Goal: Transaction & Acquisition: Book appointment/travel/reservation

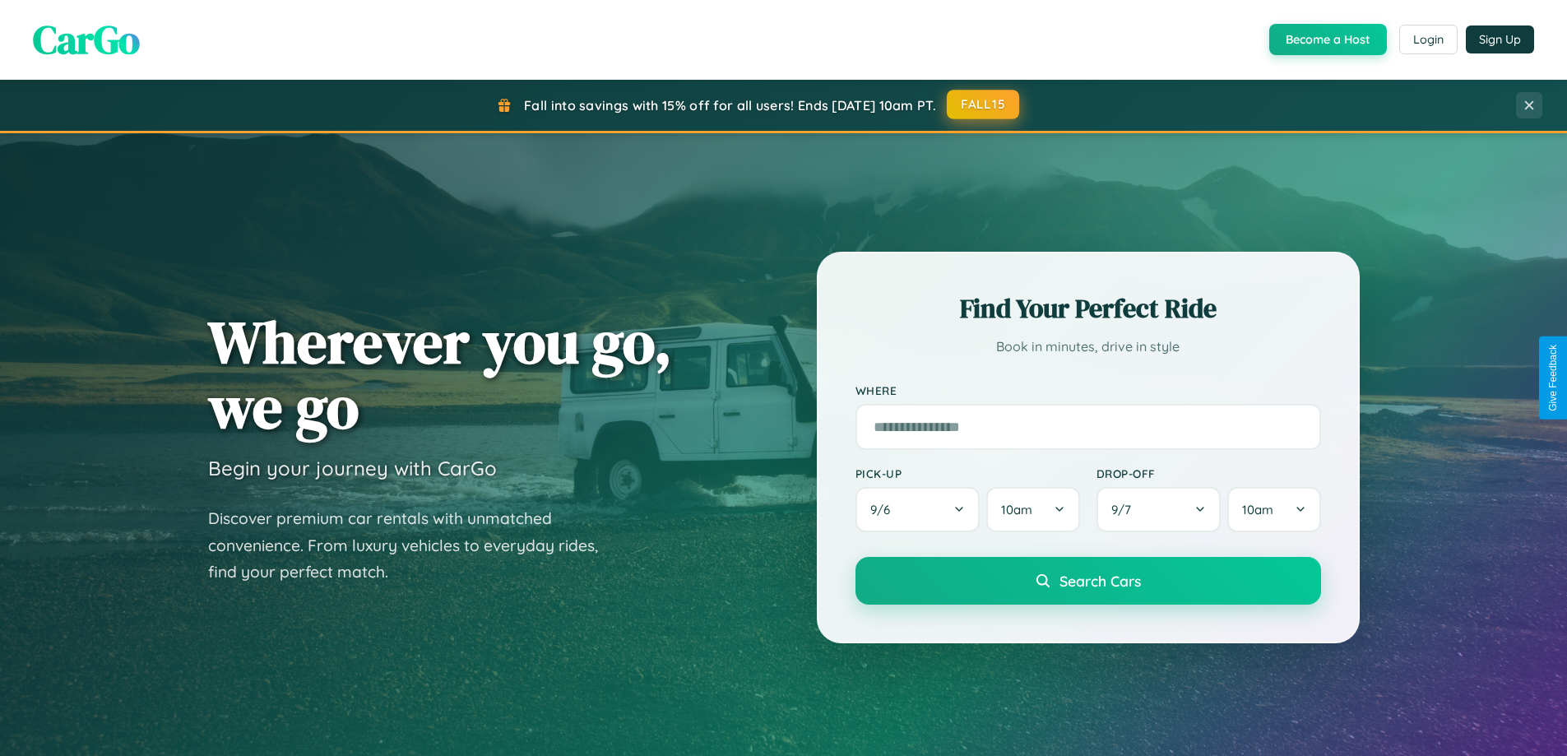
click at [984, 104] on button "FALL15" at bounding box center [983, 105] width 72 height 30
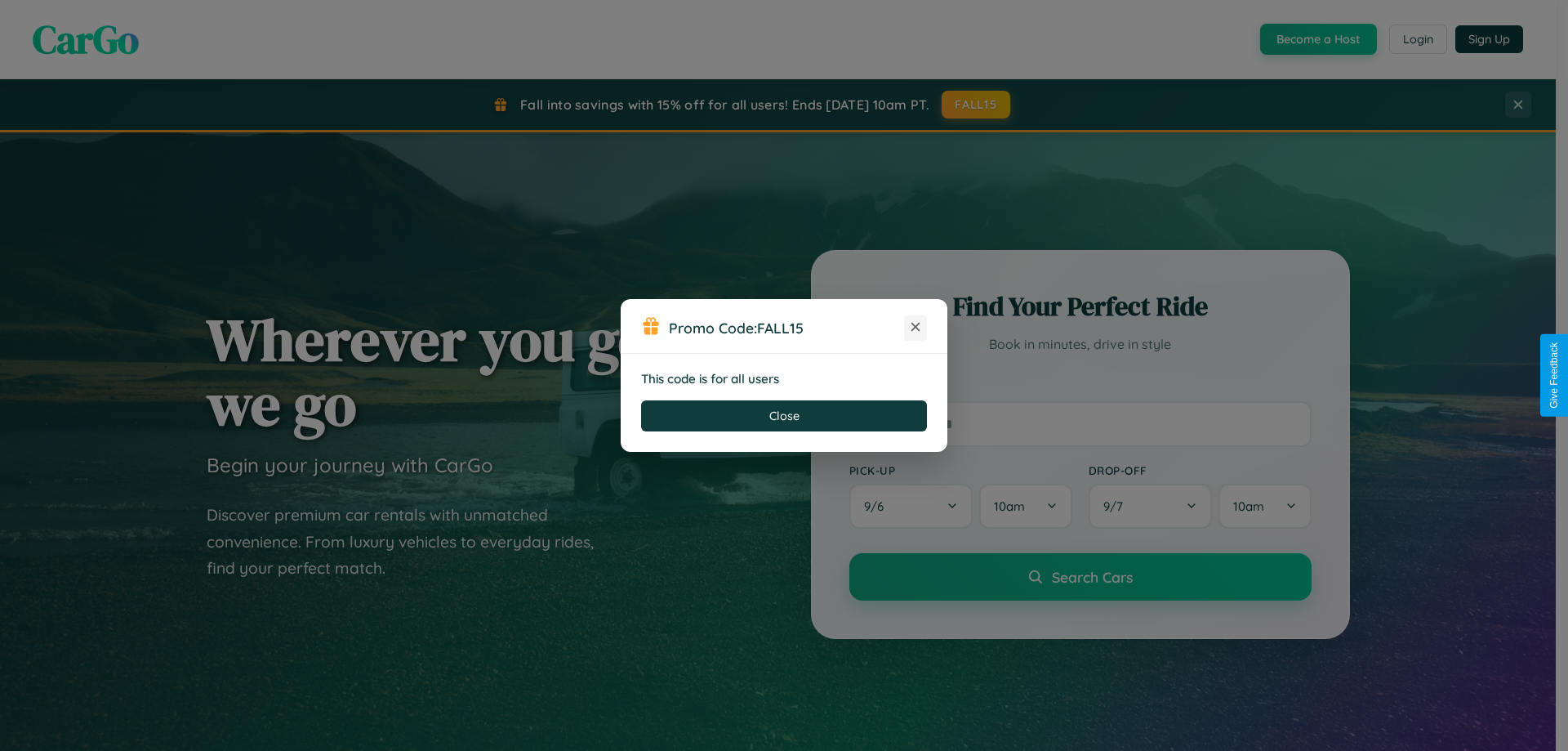
click at [916, 328] on icon at bounding box center [916, 327] width 16 height 16
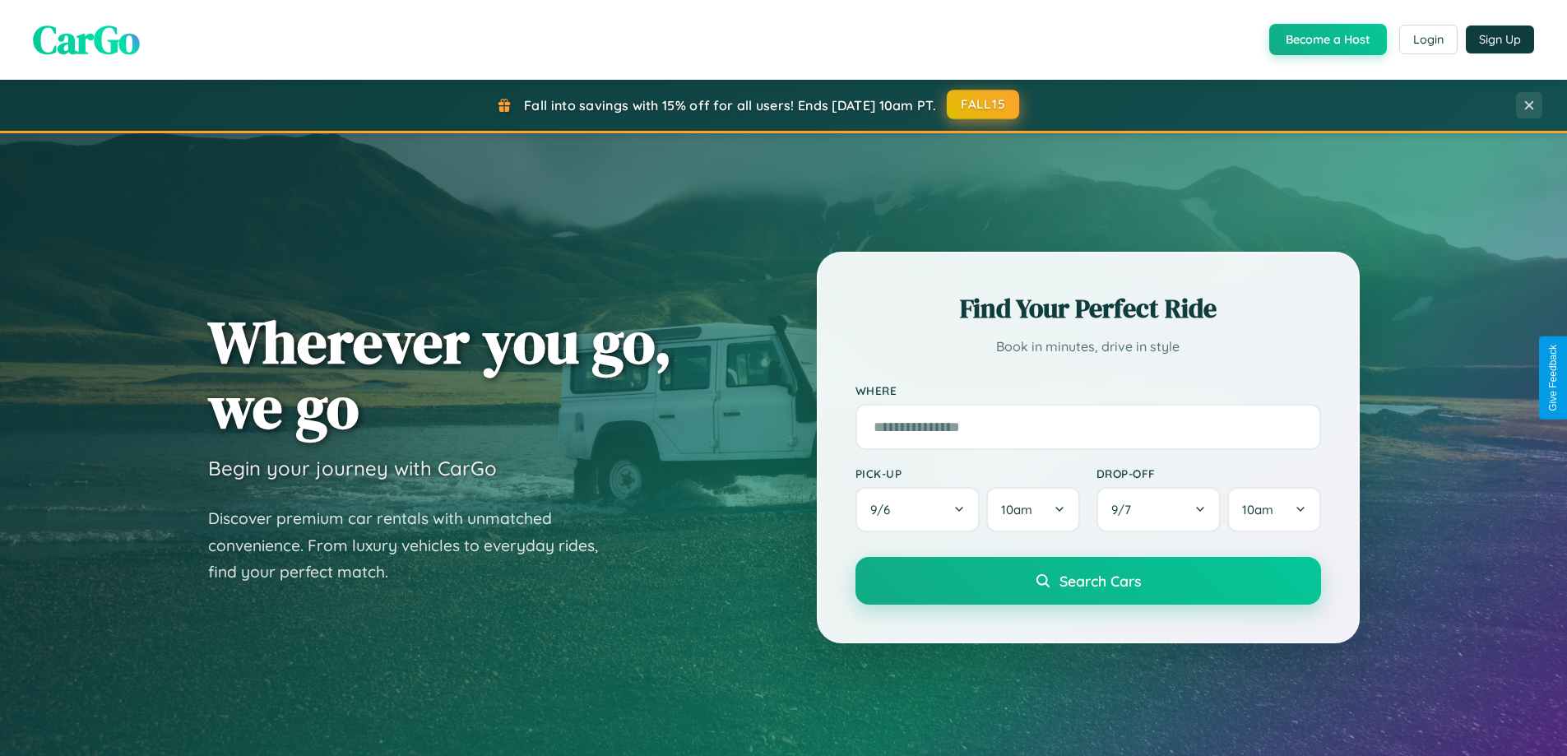
click at [984, 104] on button "FALL15" at bounding box center [983, 105] width 72 height 30
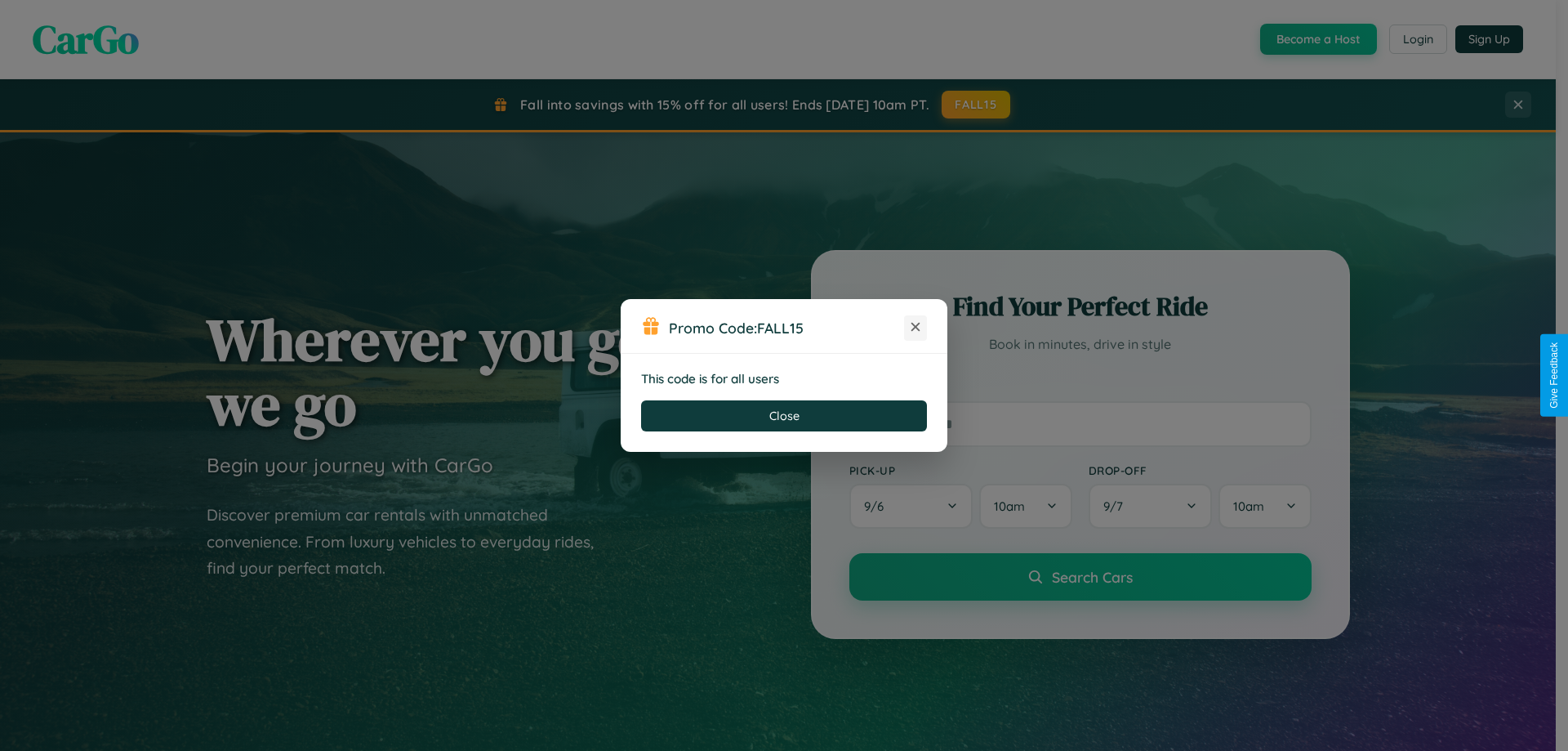
click at [916, 328] on icon at bounding box center [916, 327] width 16 height 16
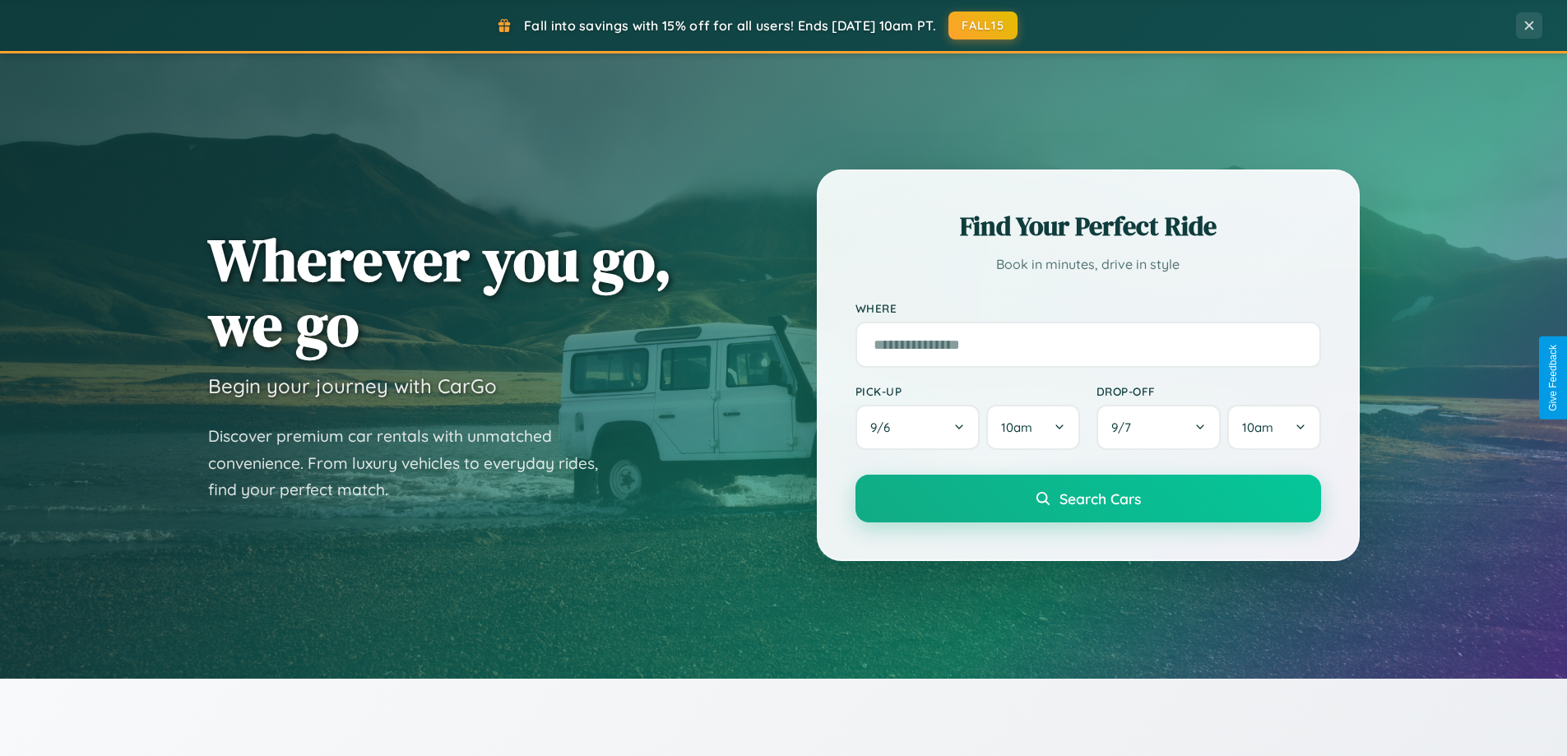
scroll to position [1132, 0]
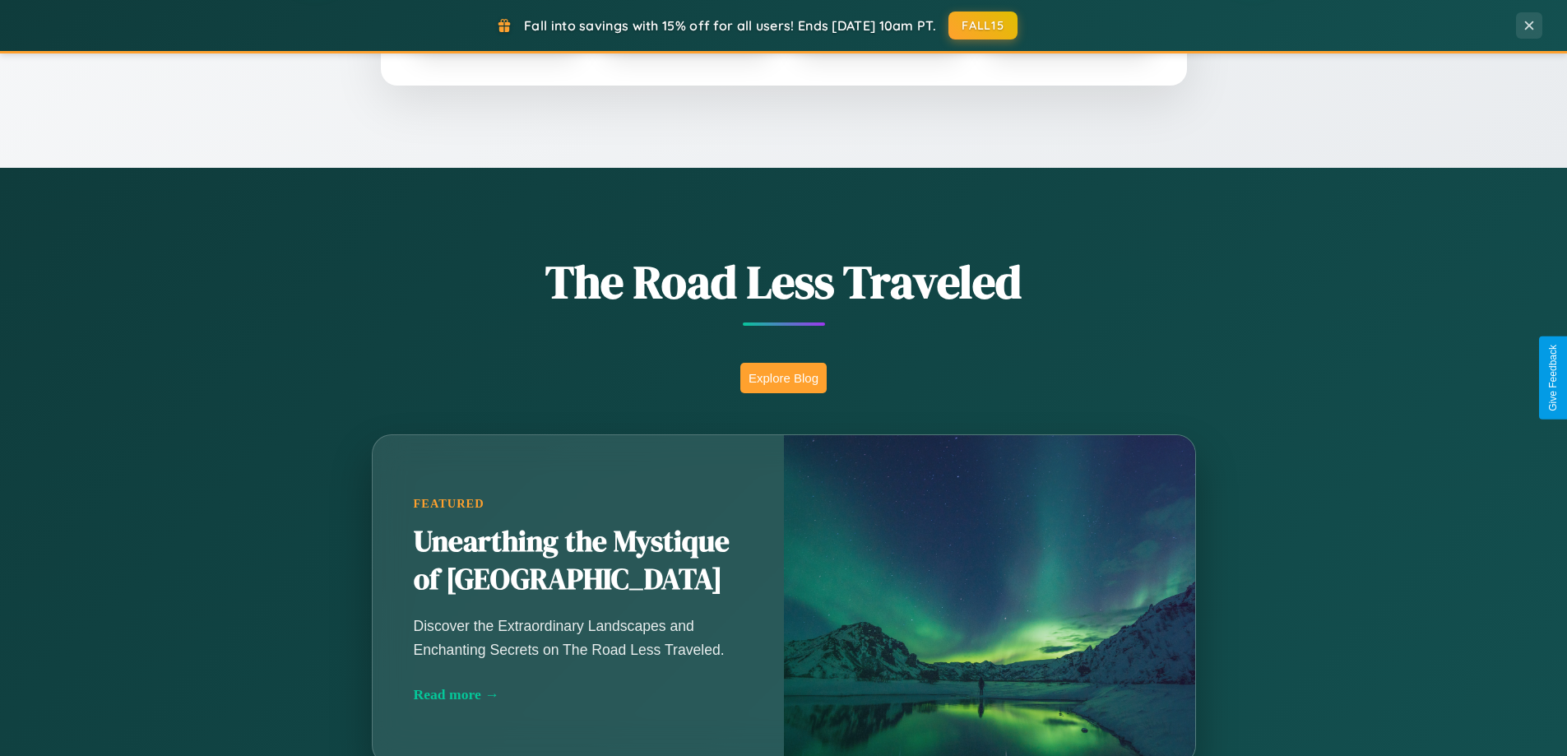
click at [783, 378] on button "Explore Blog" at bounding box center [783, 378] width 86 height 30
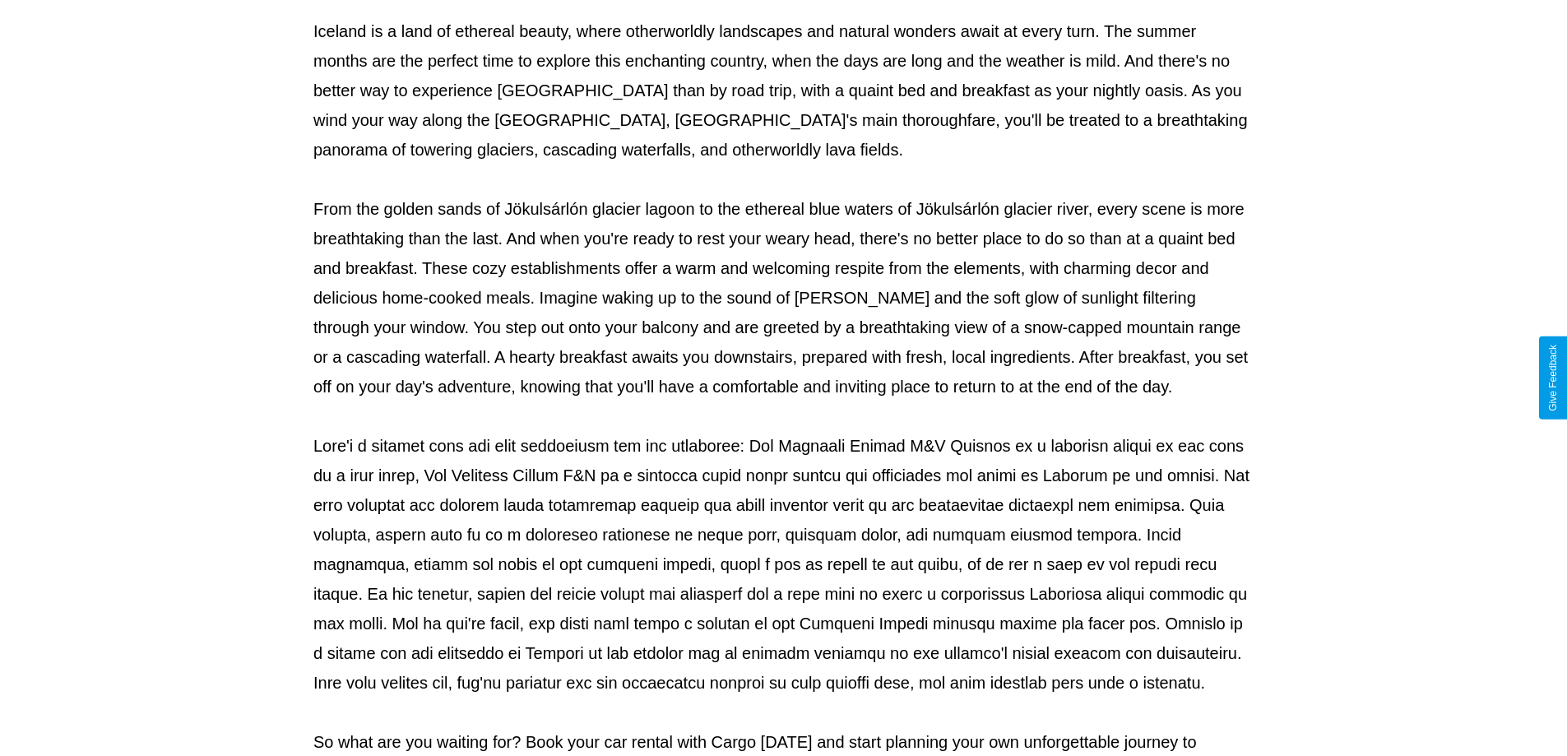
scroll to position [532, 0]
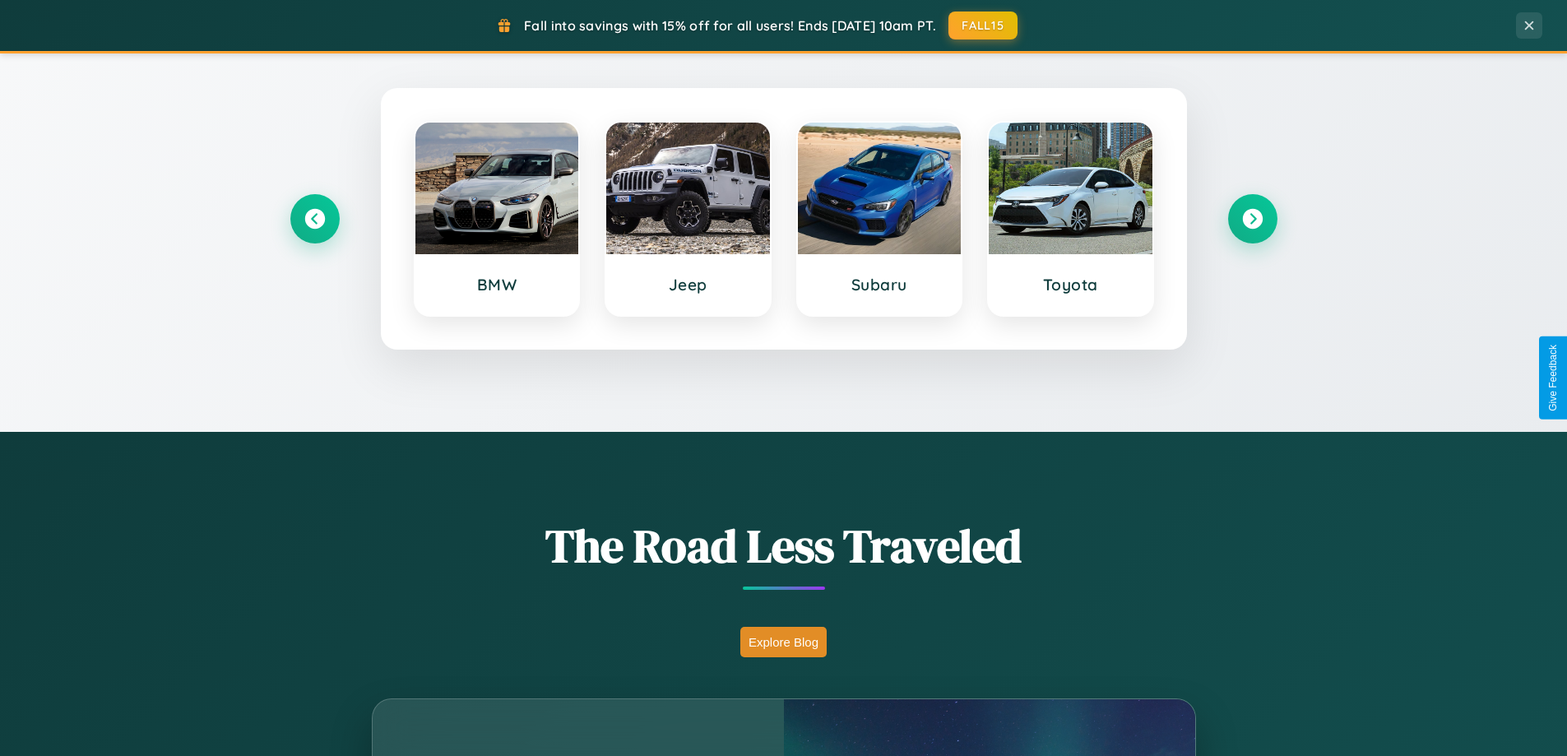
scroll to position [709, 0]
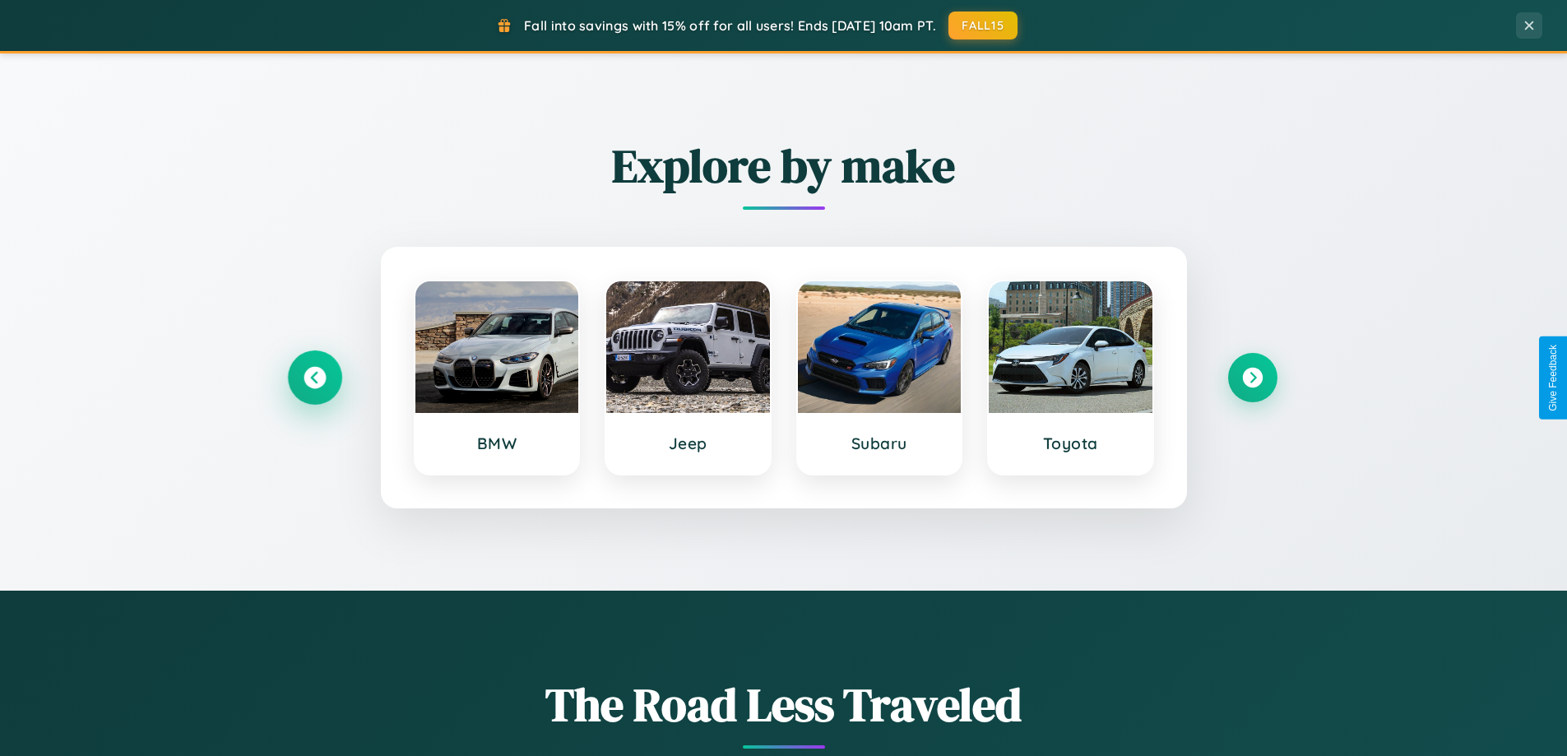
click at [314, 378] on icon at bounding box center [315, 378] width 22 height 22
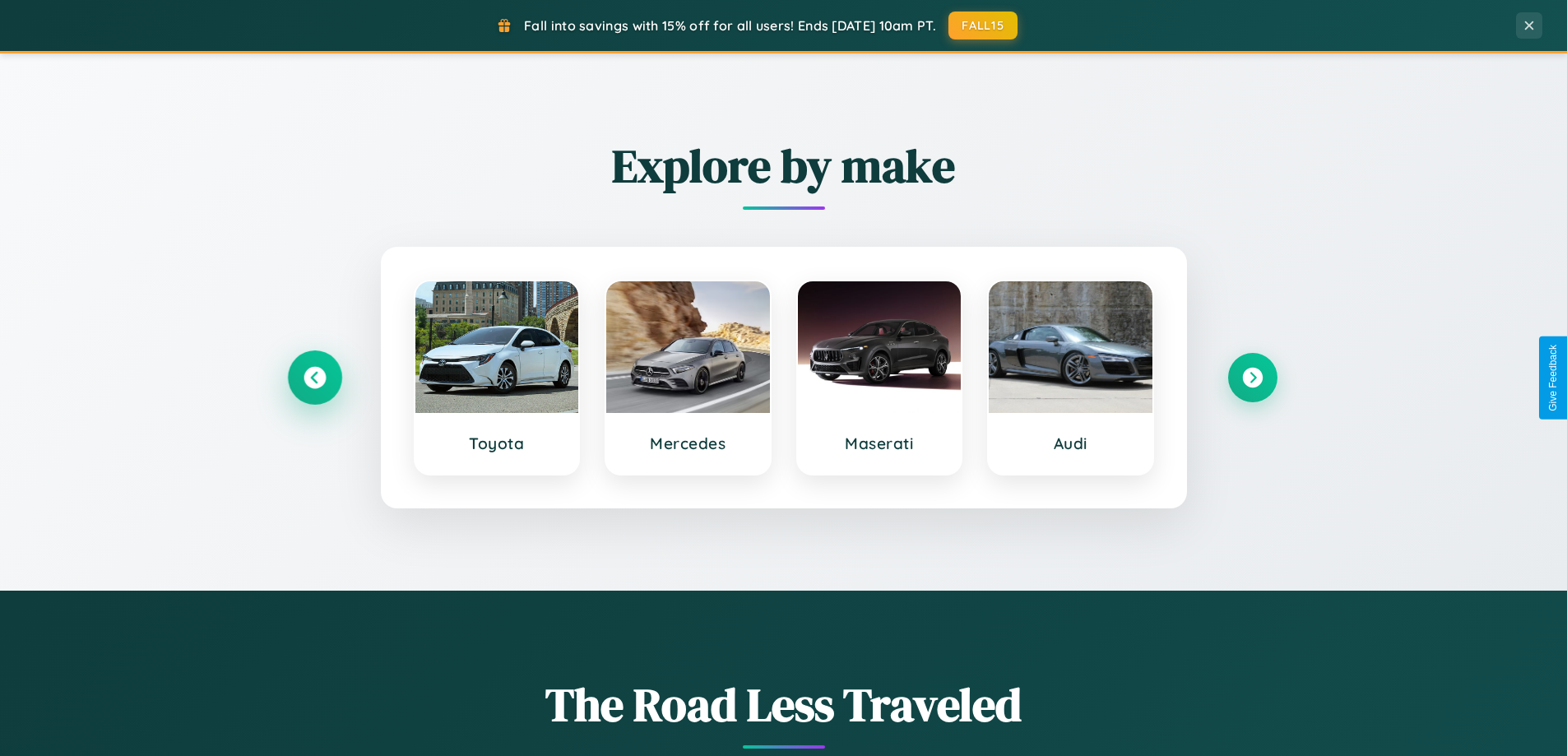
click at [314, 378] on icon at bounding box center [315, 378] width 22 height 22
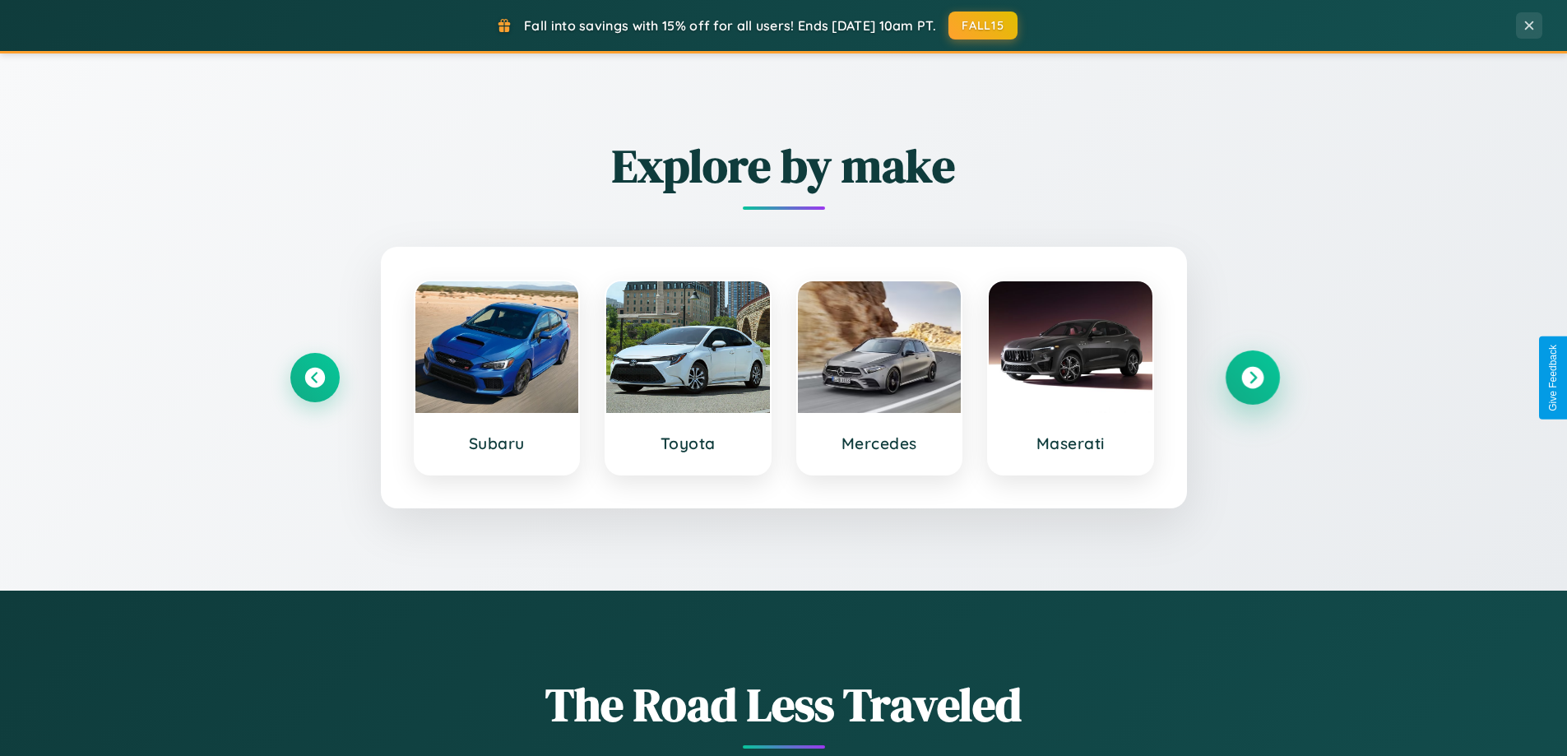
click at [1252, 378] on icon at bounding box center [1252, 378] width 22 height 22
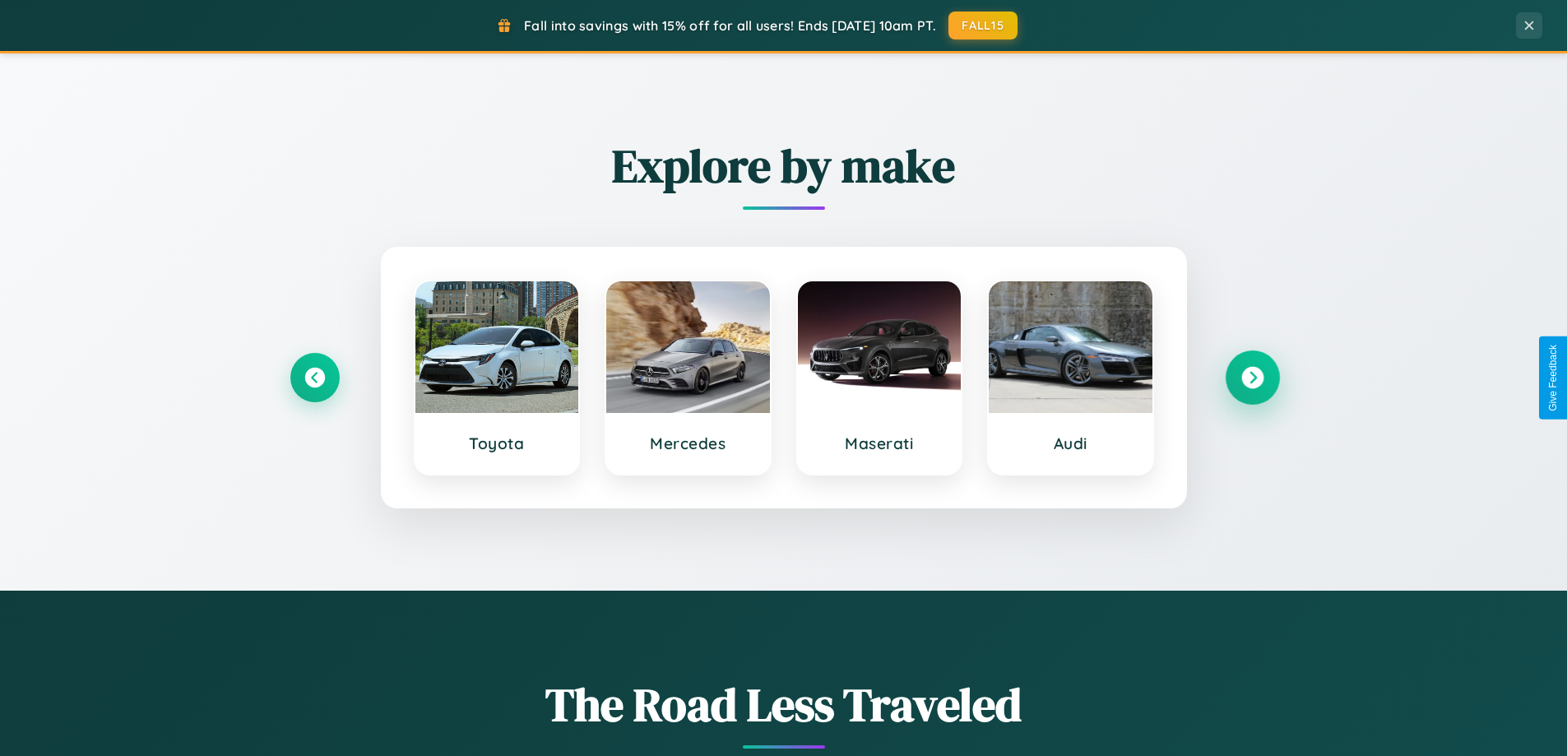
click at [1252, 378] on icon at bounding box center [1252, 378] width 22 height 22
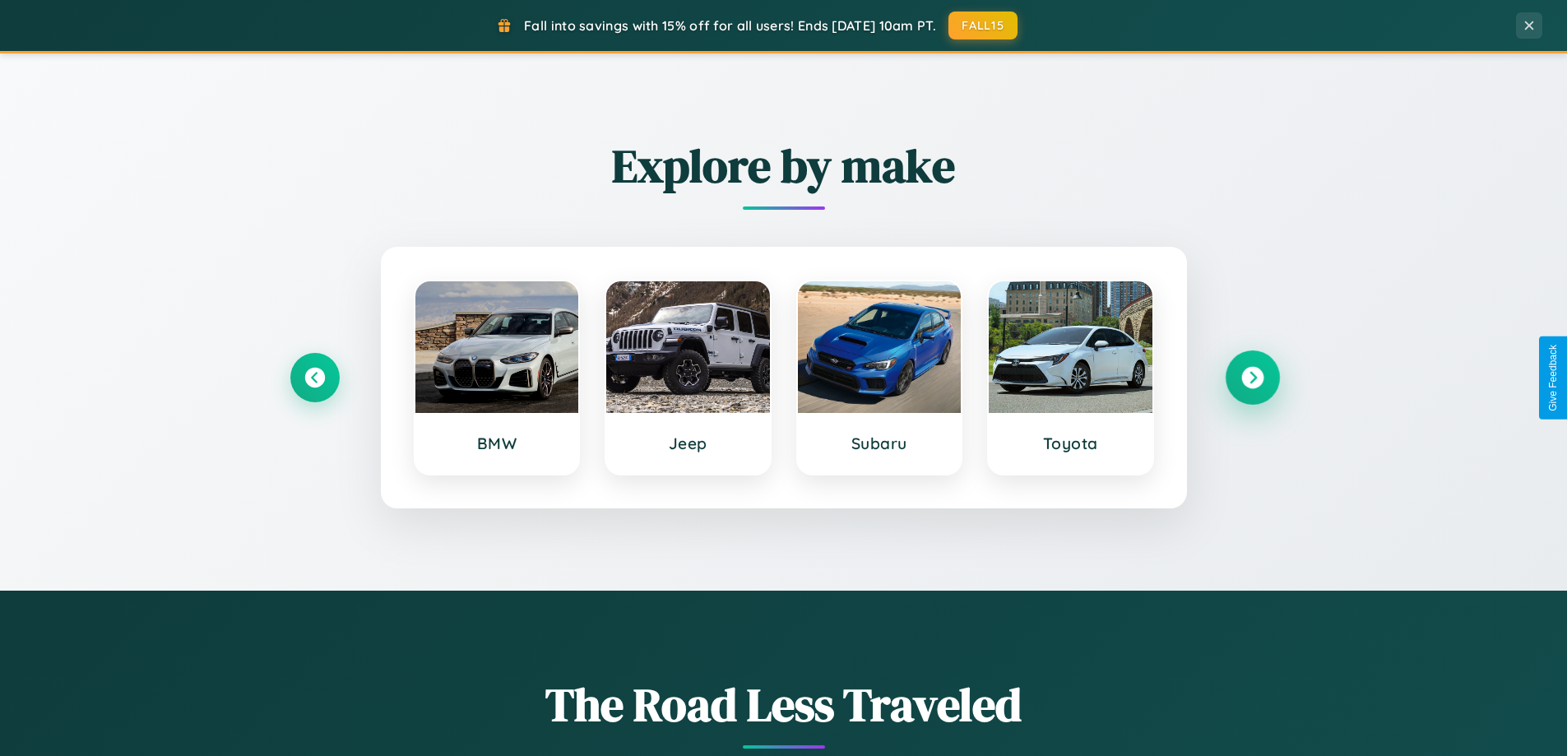
click at [1252, 378] on icon at bounding box center [1252, 378] width 22 height 22
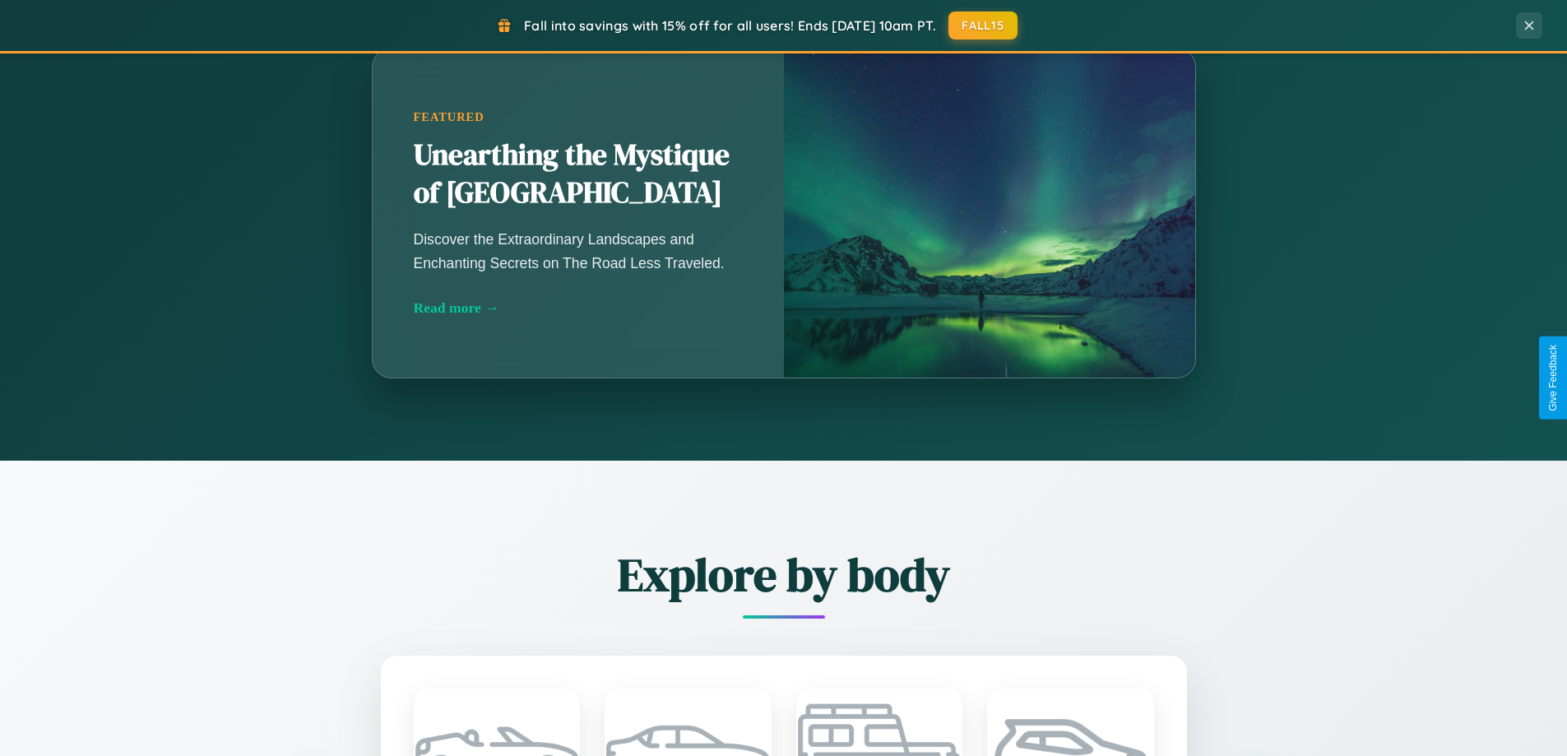
scroll to position [2643, 0]
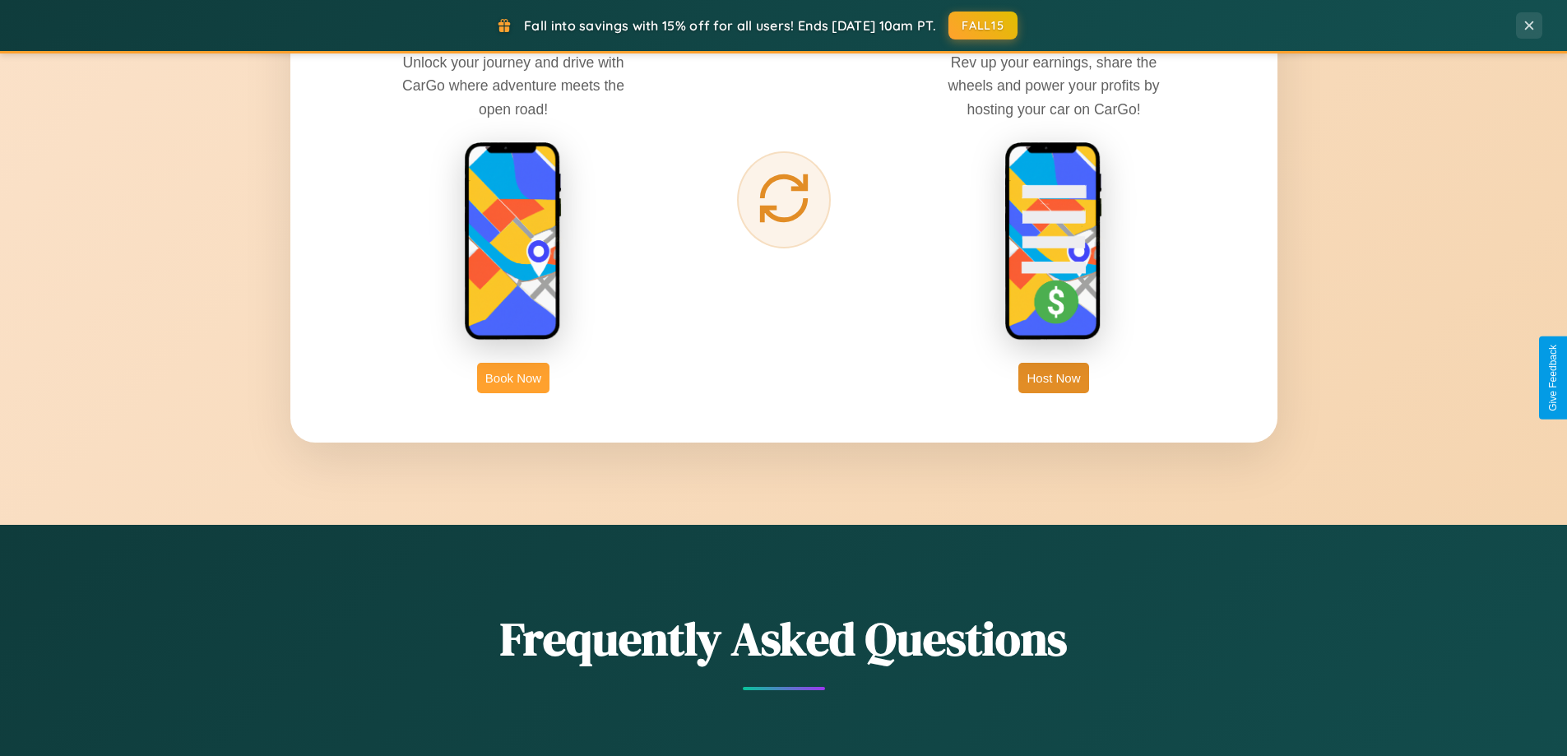
click at [513, 378] on button "Book Now" at bounding box center [513, 378] width 72 height 30
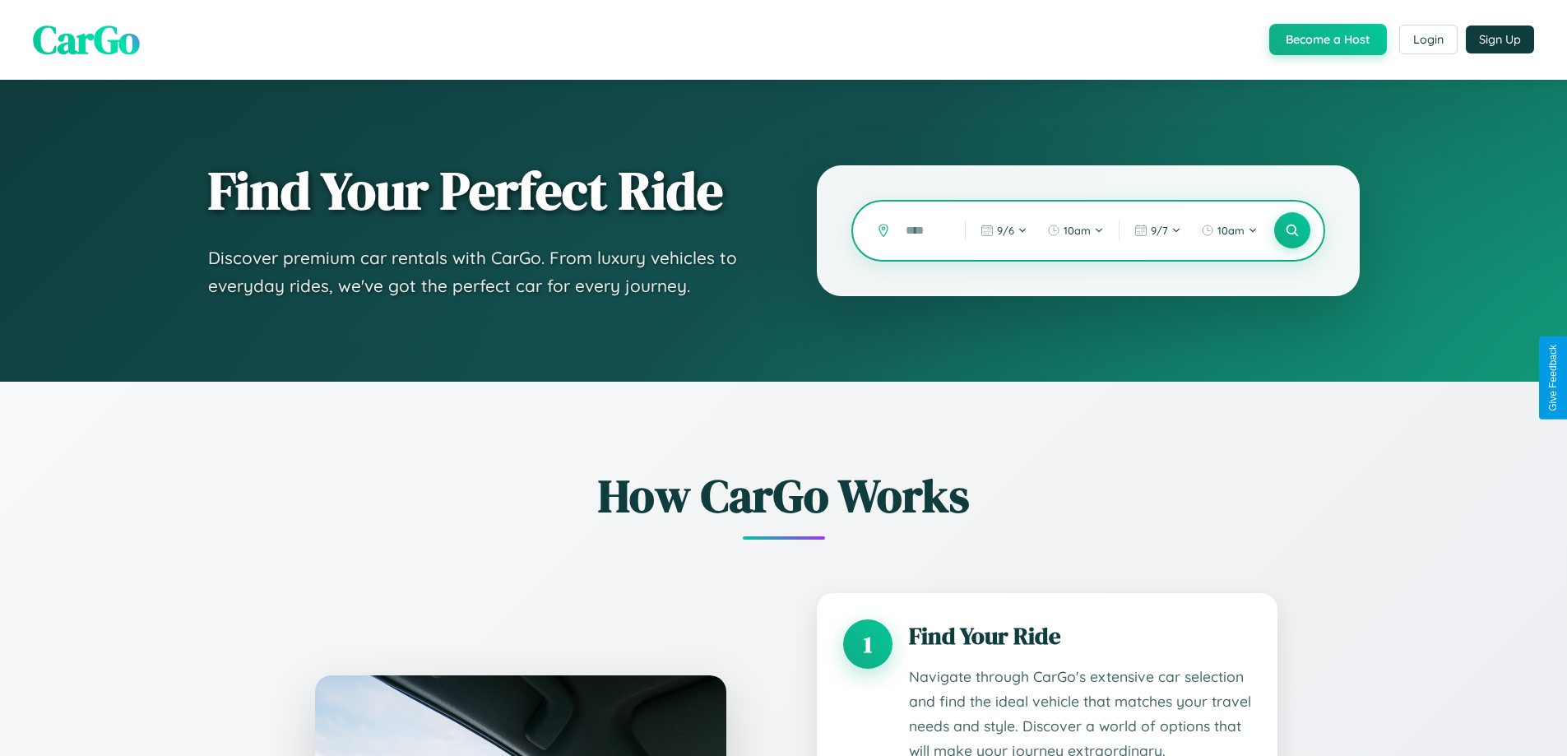
click at [923, 230] on input "text" at bounding box center [922, 230] width 51 height 29
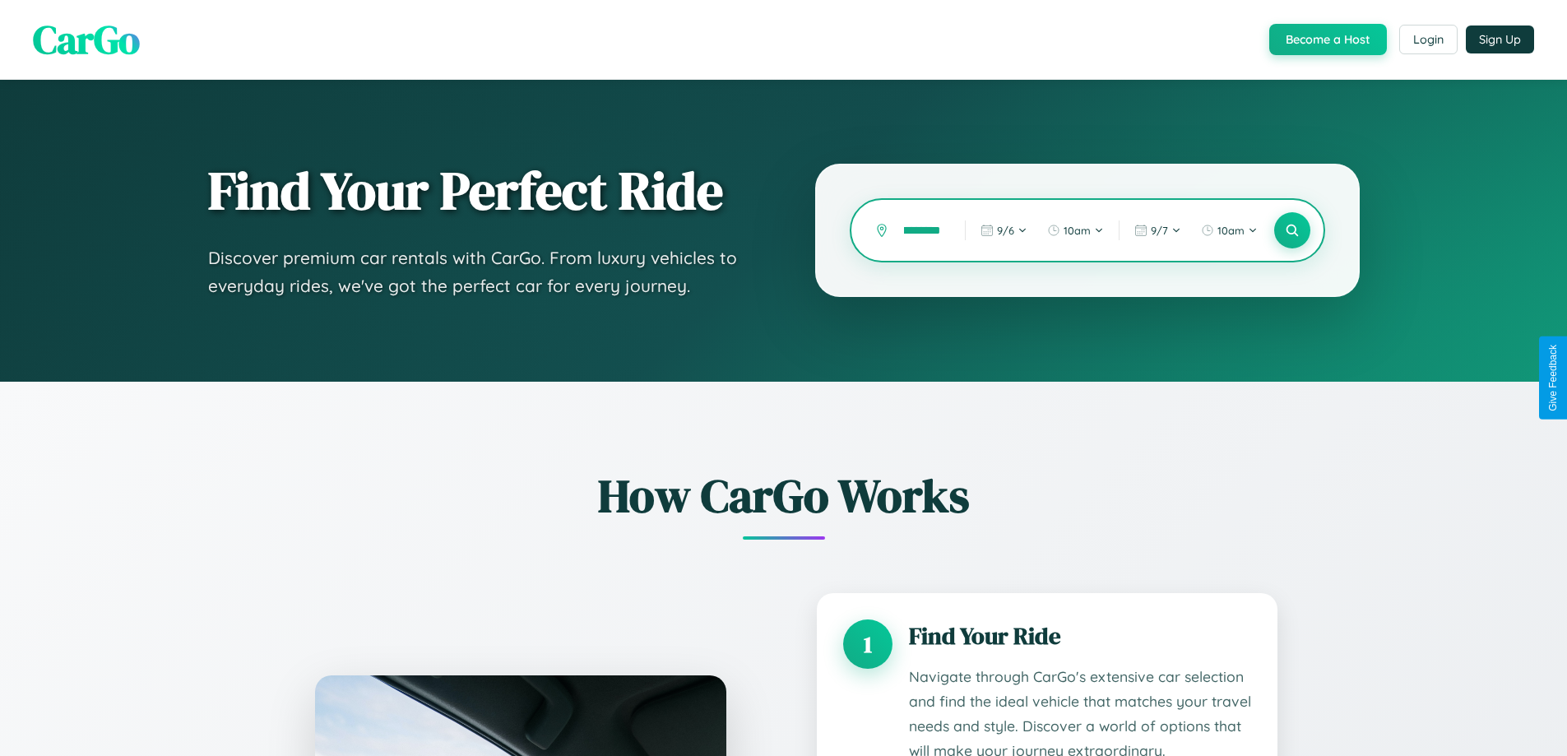
scroll to position [0, 29]
type input "*********"
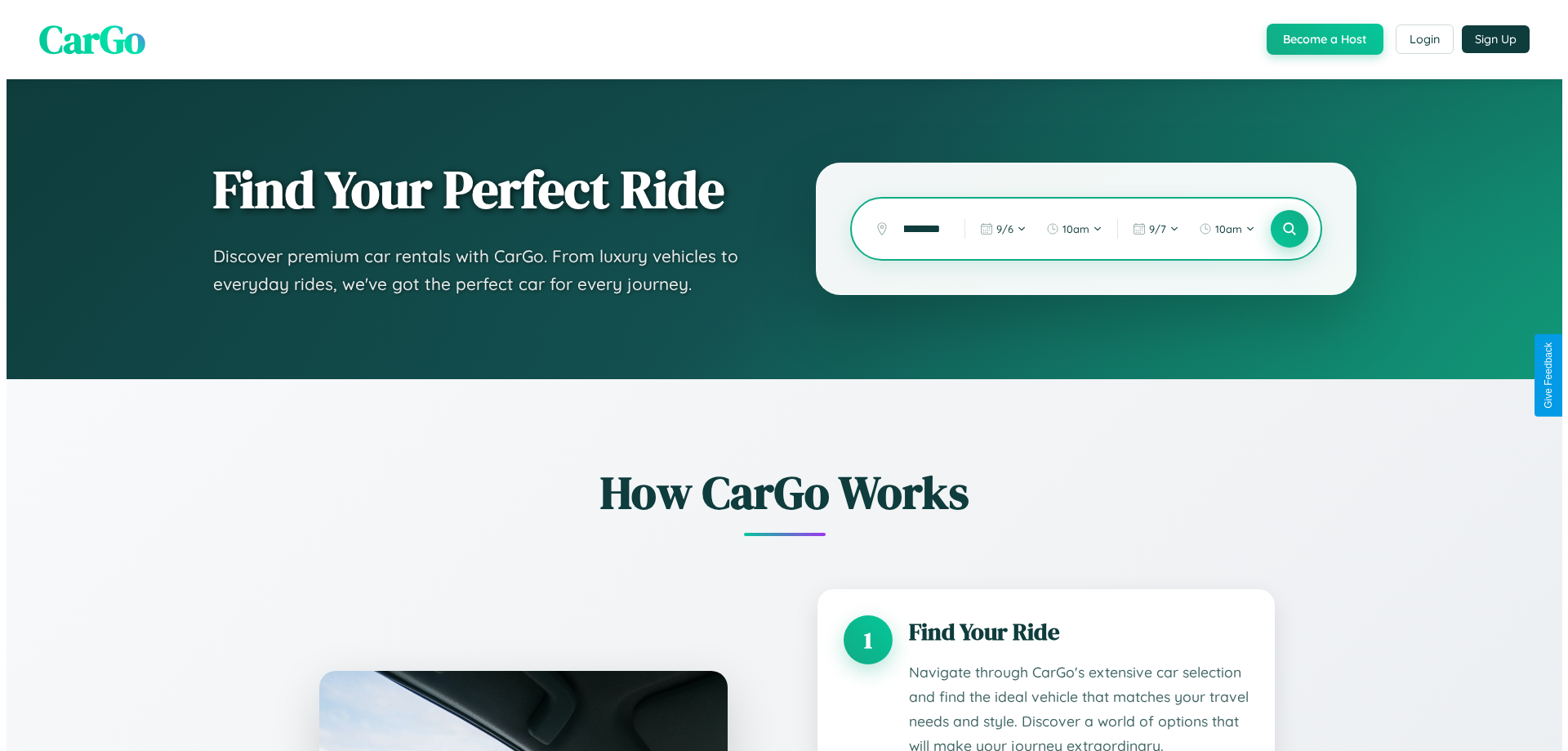
scroll to position [0, 0]
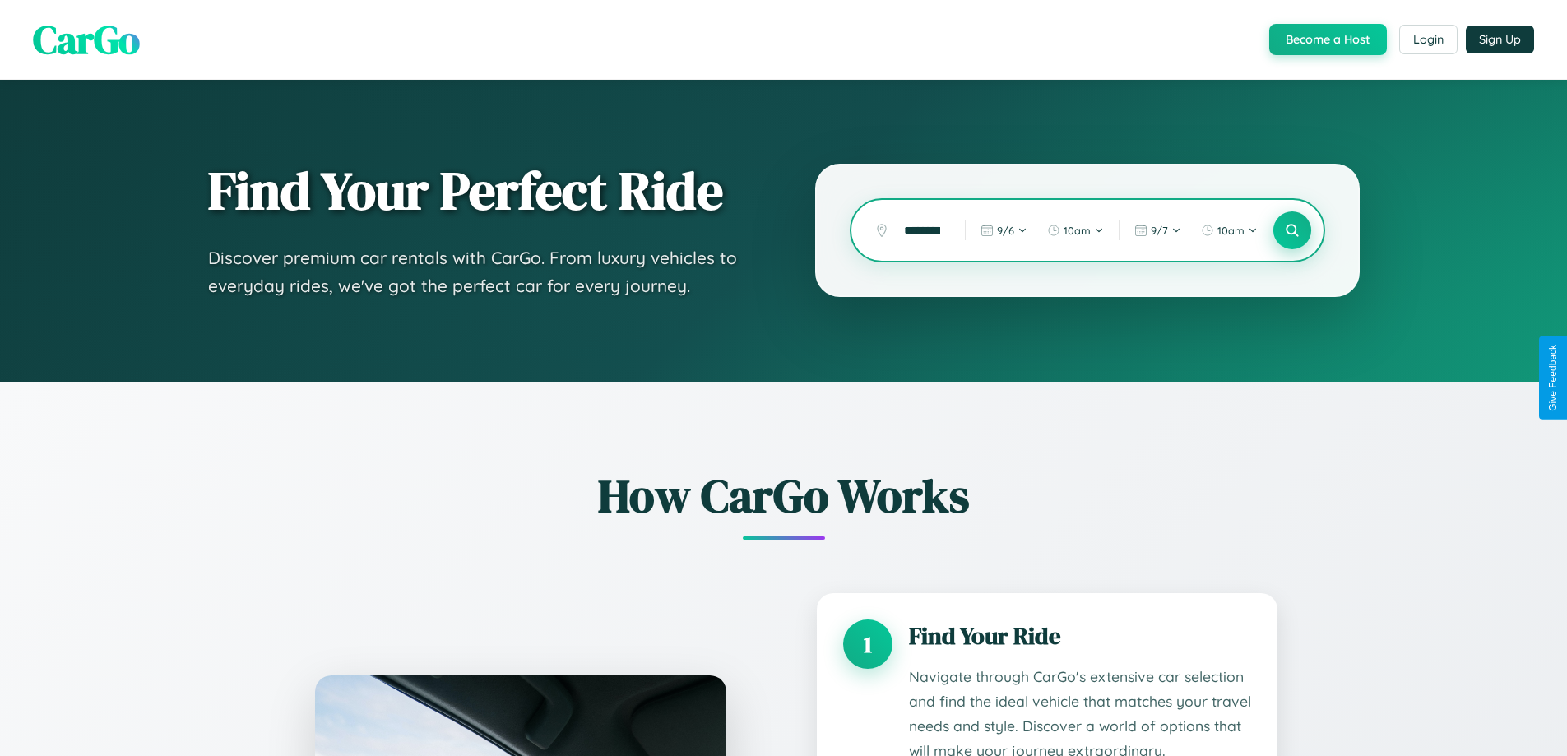
click at [1291, 230] on icon at bounding box center [1292, 231] width 16 height 16
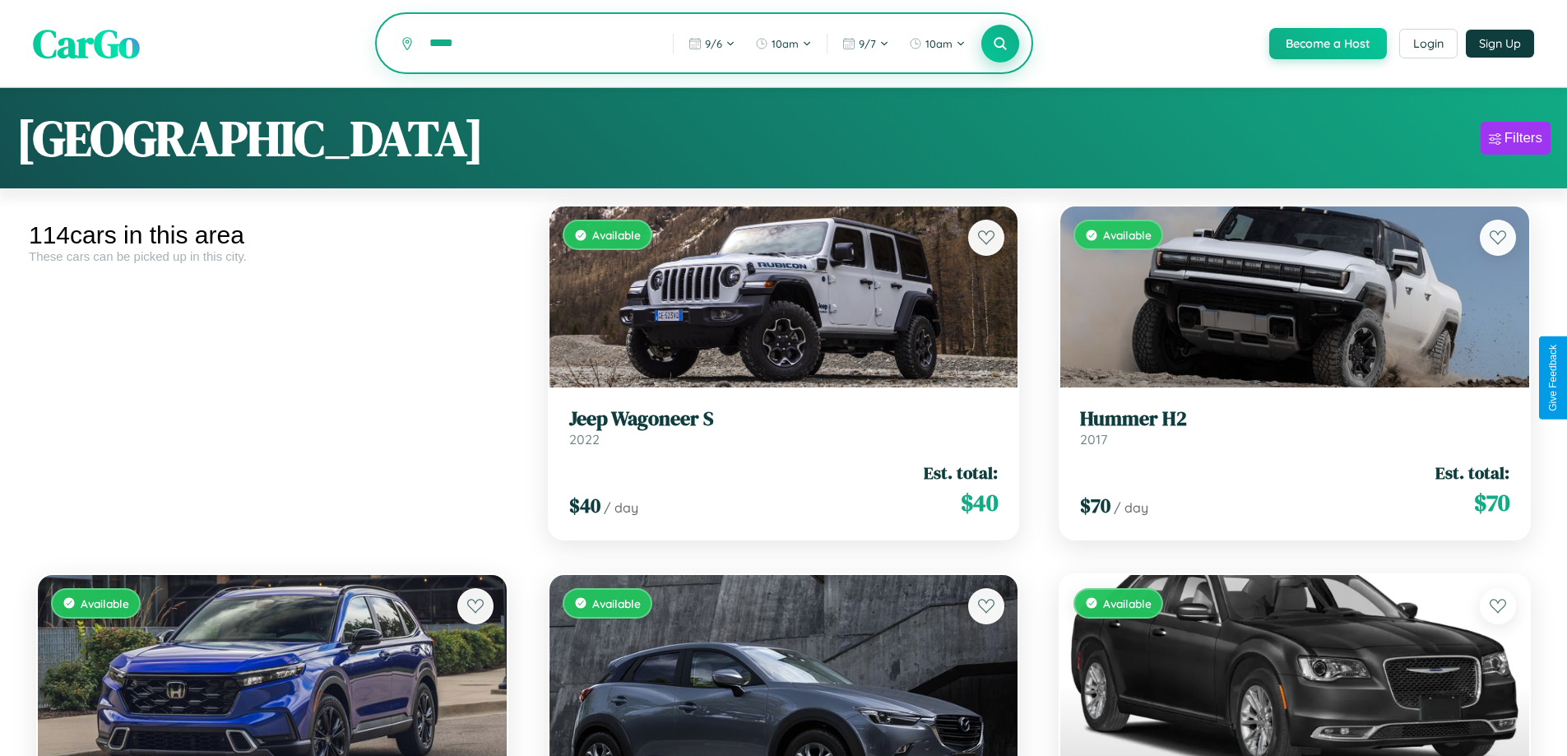
type input "*****"
click at [999, 44] on icon at bounding box center [1001, 43] width 16 height 16
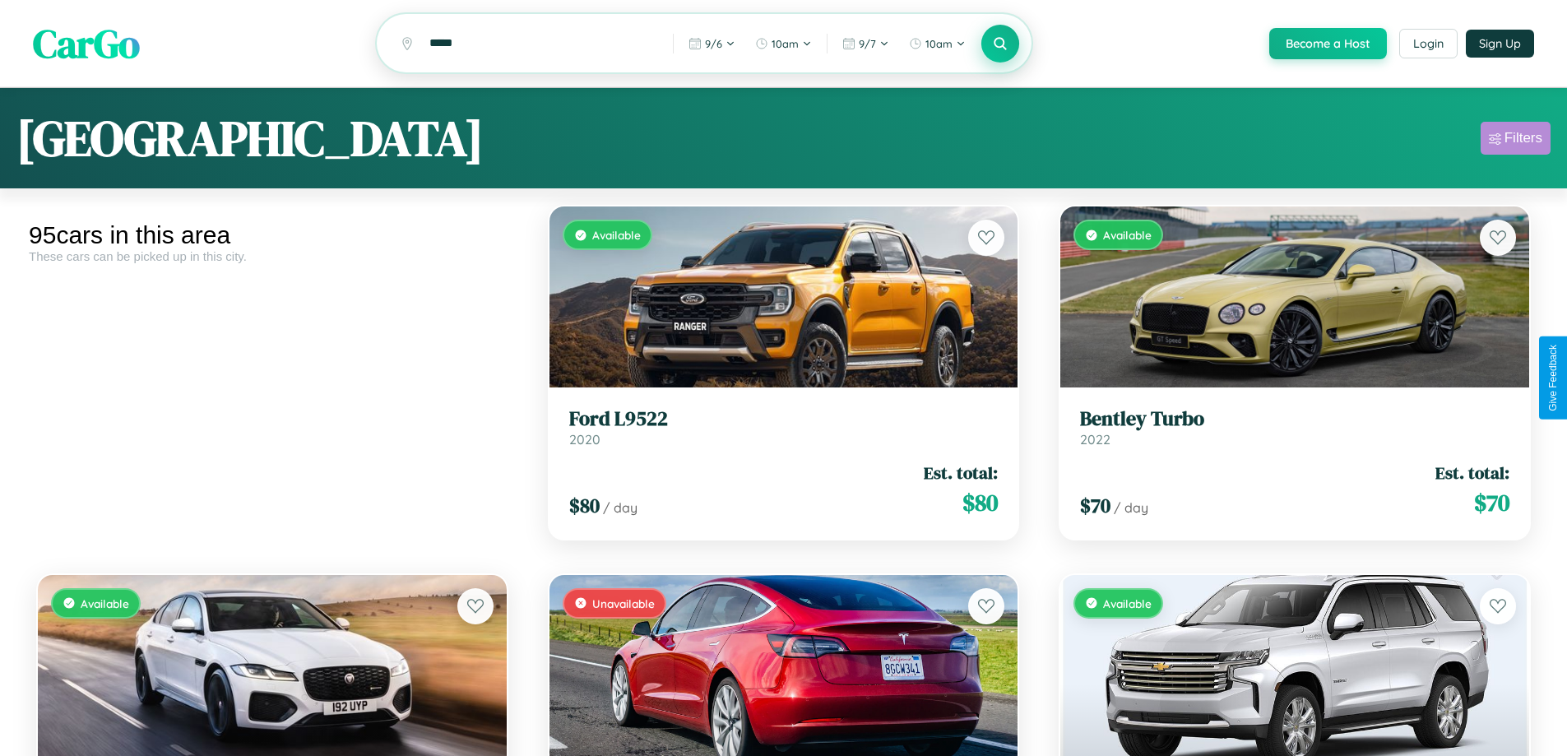
click at [1515, 141] on div "Filters" at bounding box center [1523, 138] width 38 height 16
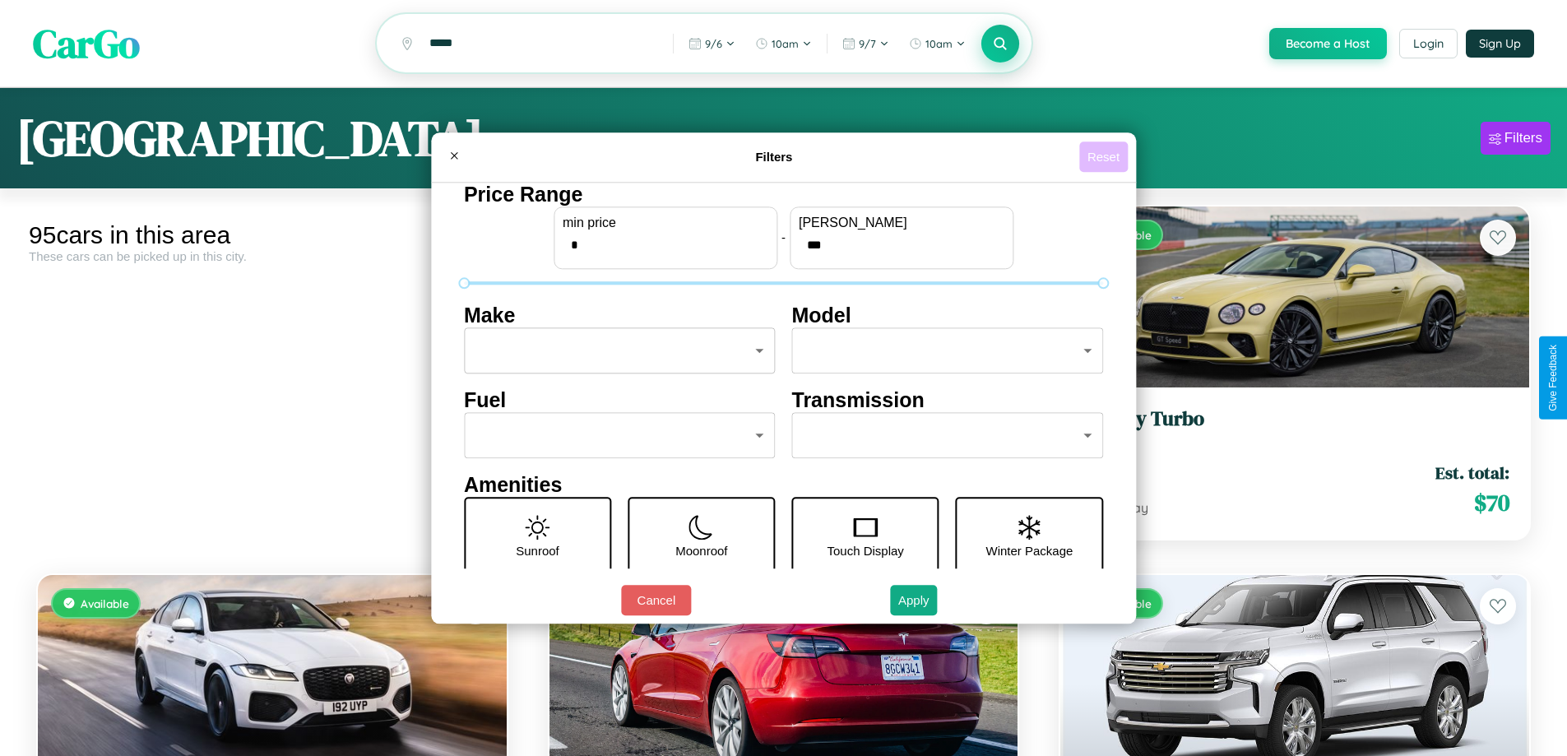
click at [1105, 156] on button "Reset" at bounding box center [1103, 156] width 49 height 30
